Goal: Obtain resource: Obtain resource

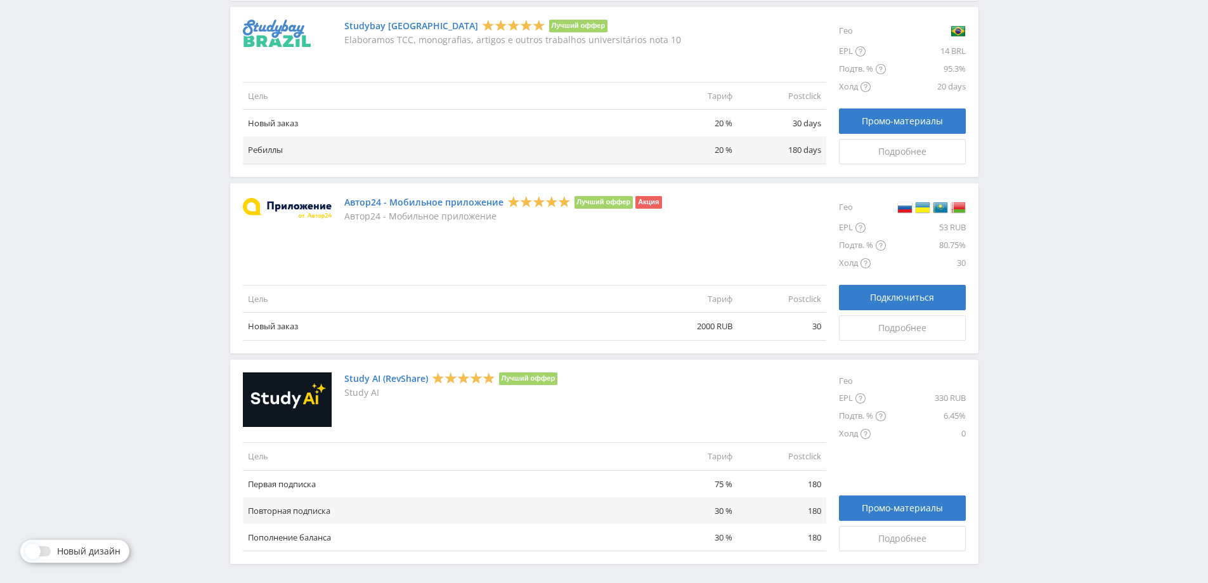
scroll to position [1383, 0]
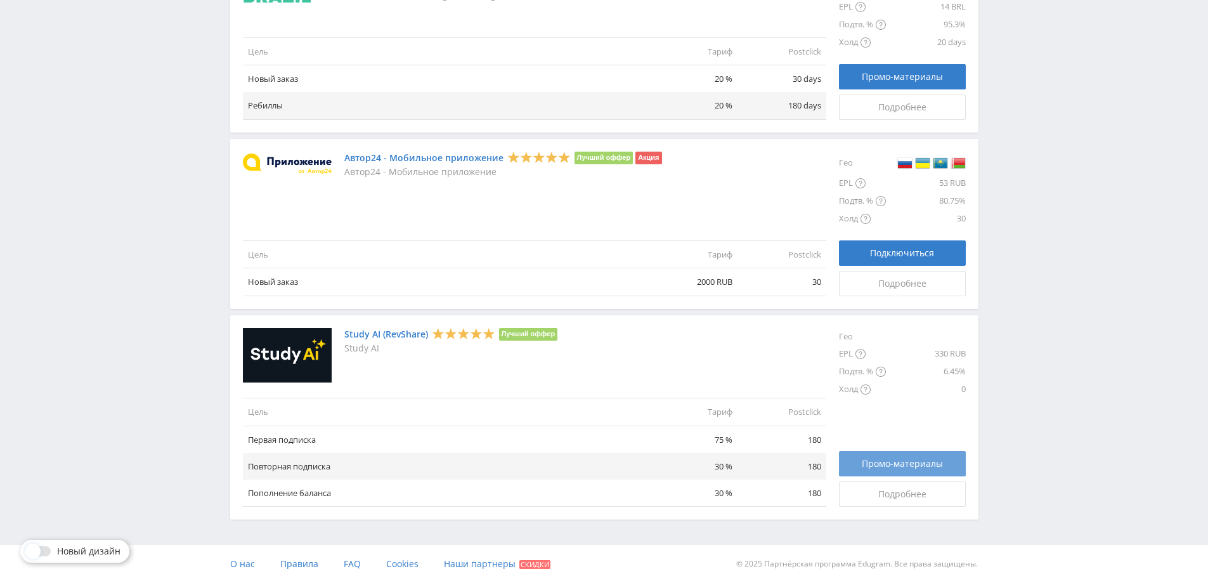
click at [895, 458] on span "Промо-материалы" at bounding box center [902, 463] width 81 height 10
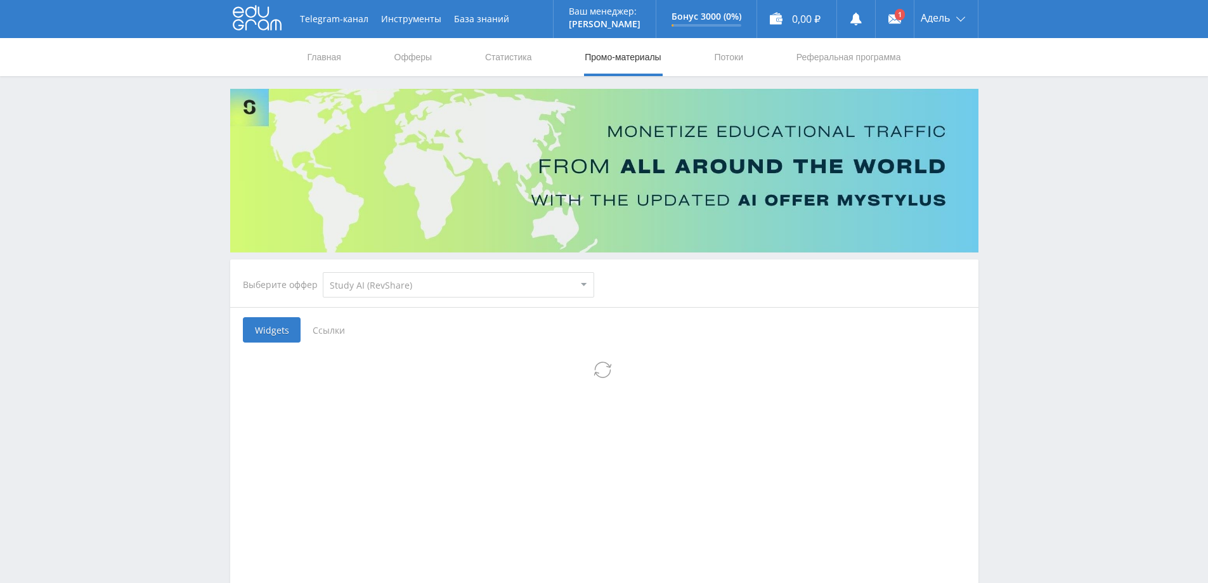
select select "376"
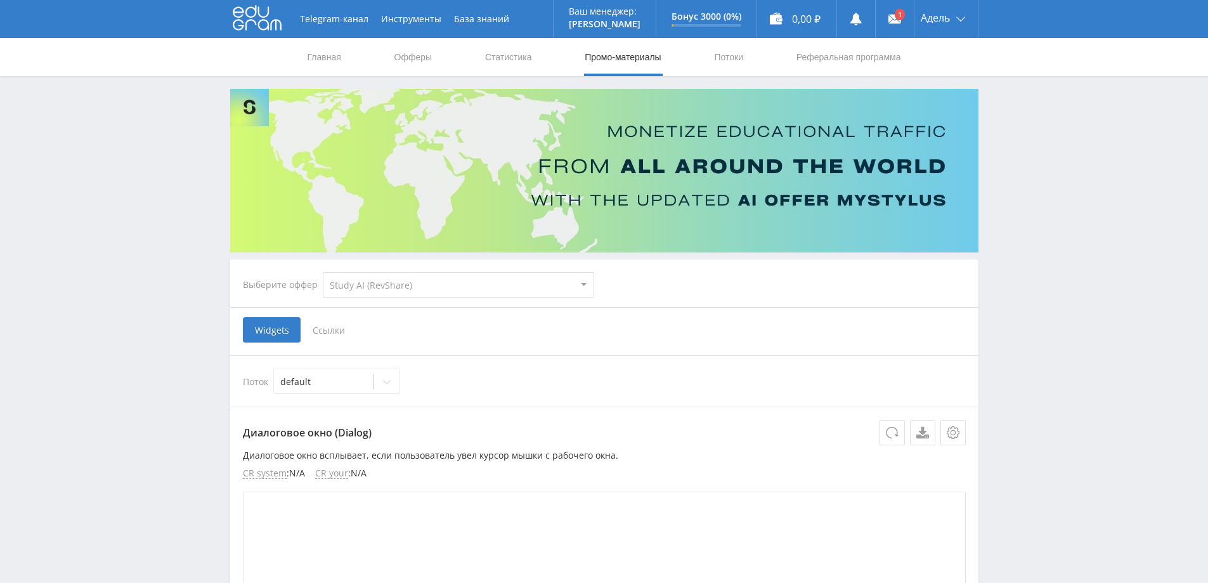
click at [331, 333] on span "Ссылки" at bounding box center [329, 329] width 56 height 25
click at [0, 0] on input "Ссылки" at bounding box center [0, 0] width 0 height 0
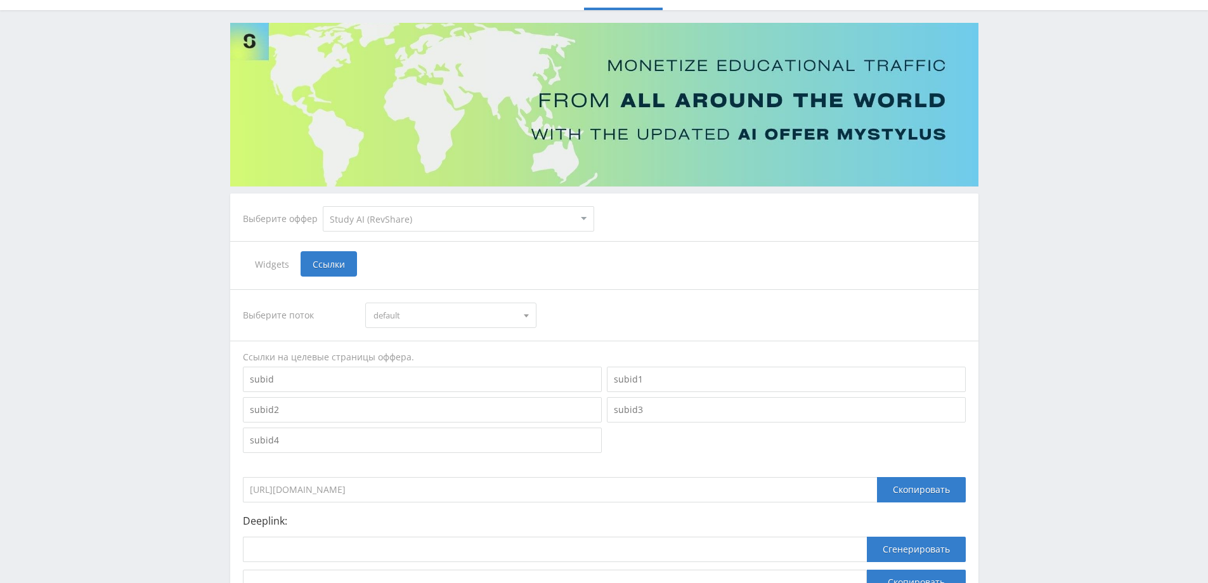
scroll to position [179, 0]
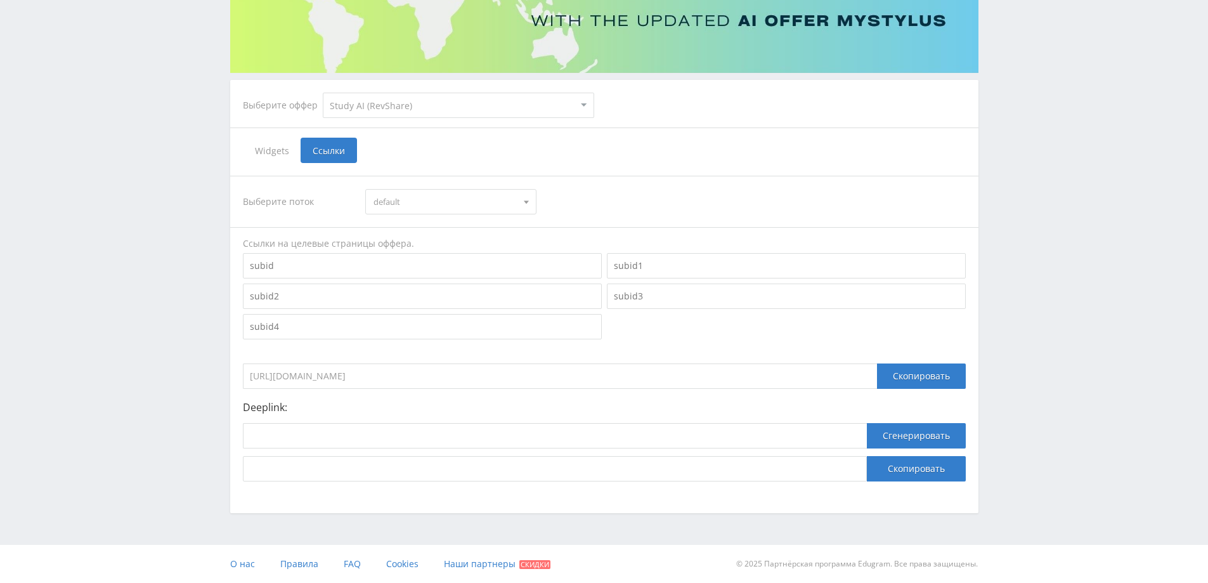
click at [370, 272] on input at bounding box center [422, 265] width 359 height 25
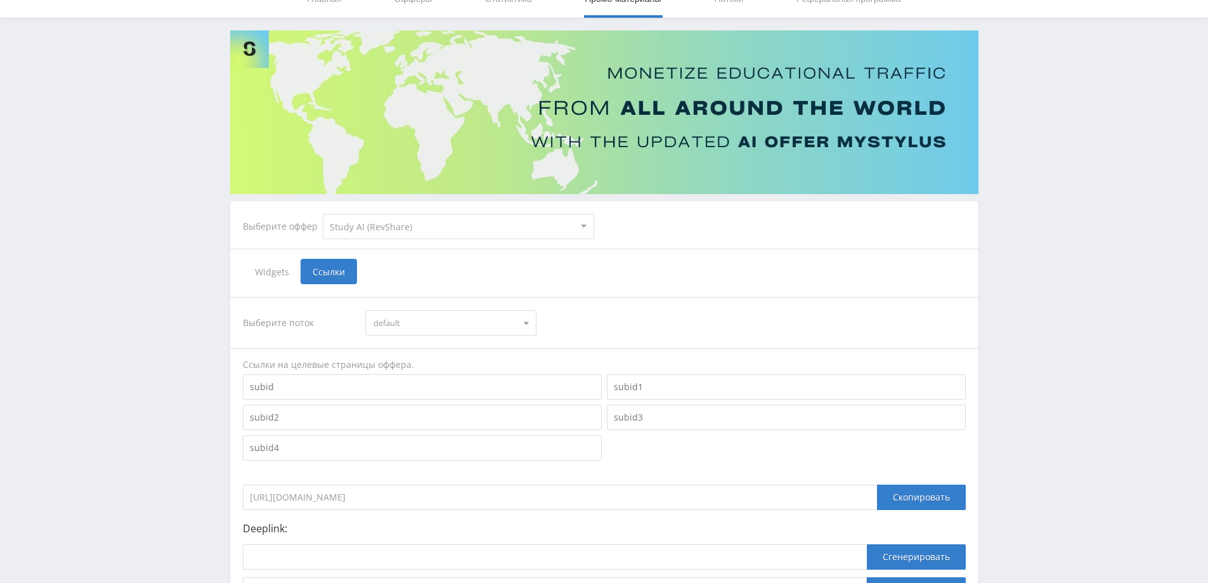
scroll to position [53, 0]
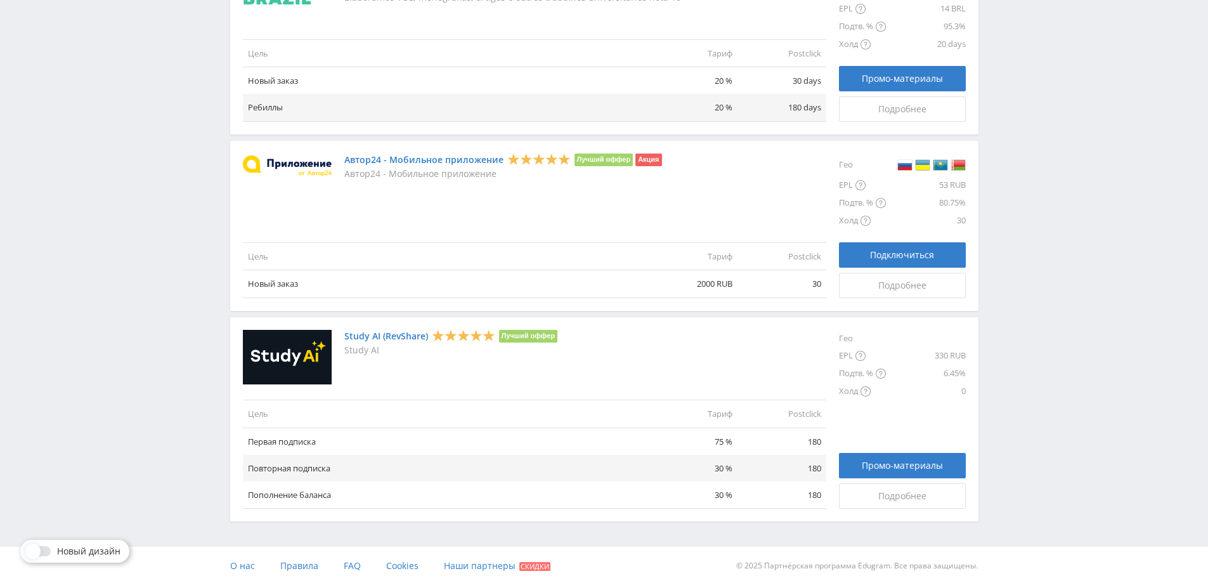
scroll to position [1383, 0]
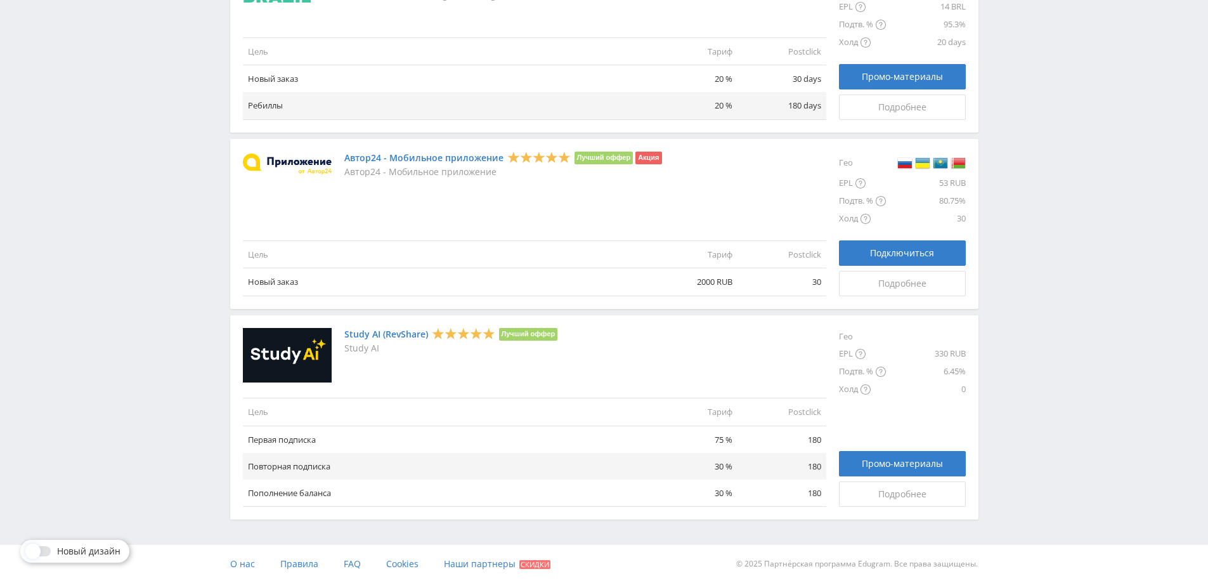
click at [394, 332] on link "Study AI (RevShare)" at bounding box center [386, 334] width 84 height 10
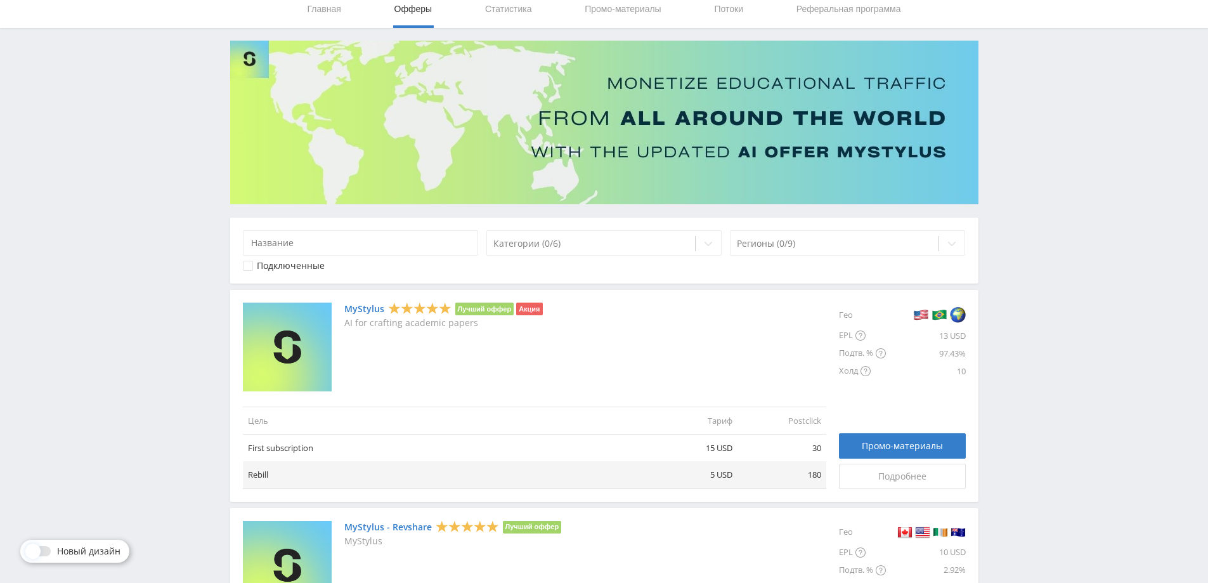
scroll to position [0, 0]
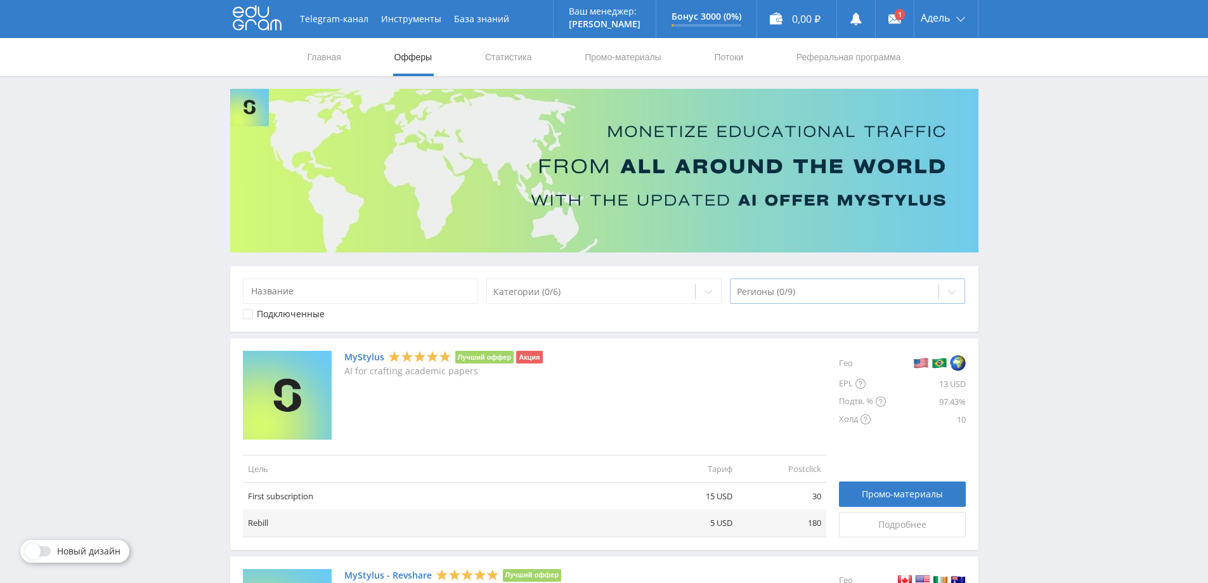
click at [803, 297] on div at bounding box center [835, 291] width 196 height 13
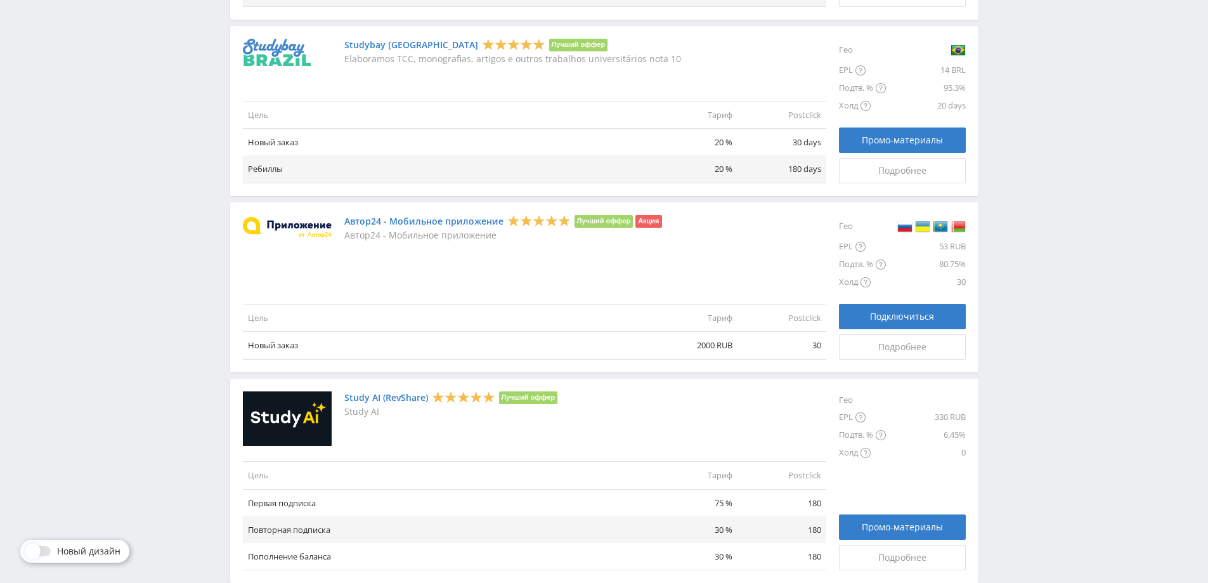
scroll to position [1383, 0]
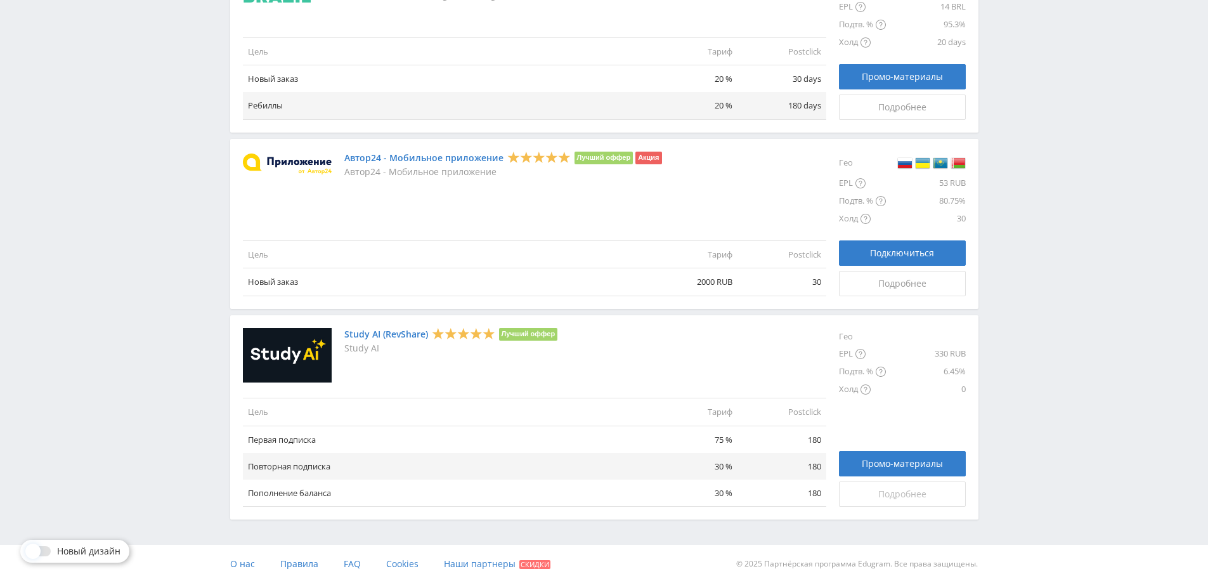
click at [895, 493] on span "Подробнее" at bounding box center [902, 494] width 48 height 10
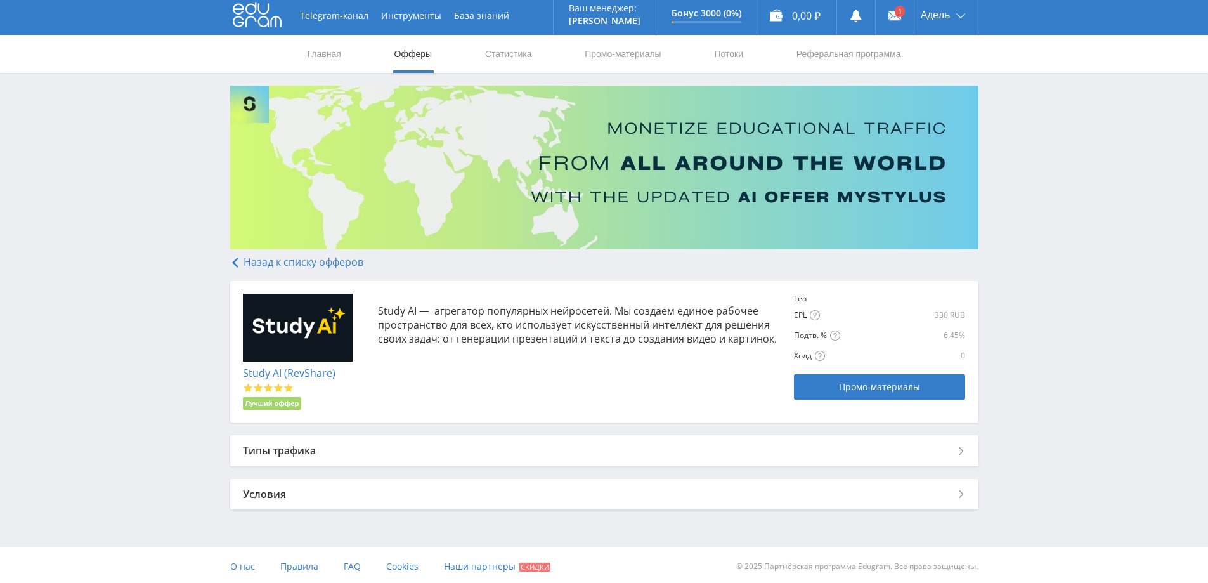
scroll to position [6, 0]
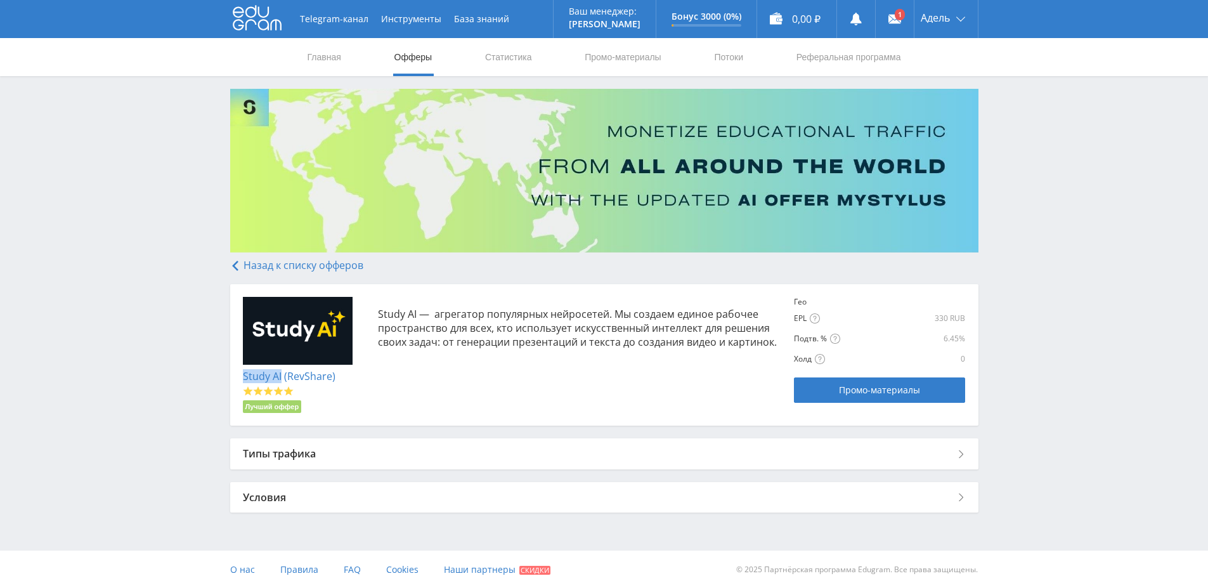
drag, startPoint x: 264, startPoint y: 373, endPoint x: 280, endPoint y: 377, distance: 16.3
click at [280, 377] on div "Study AI (RevShare) Лучший оффер Study AI — агрегатор популярных нейросетей. Мы…" at bounding box center [604, 355] width 748 height 142
copy link "Study AI"
